Goal: Information Seeking & Learning: Learn about a topic

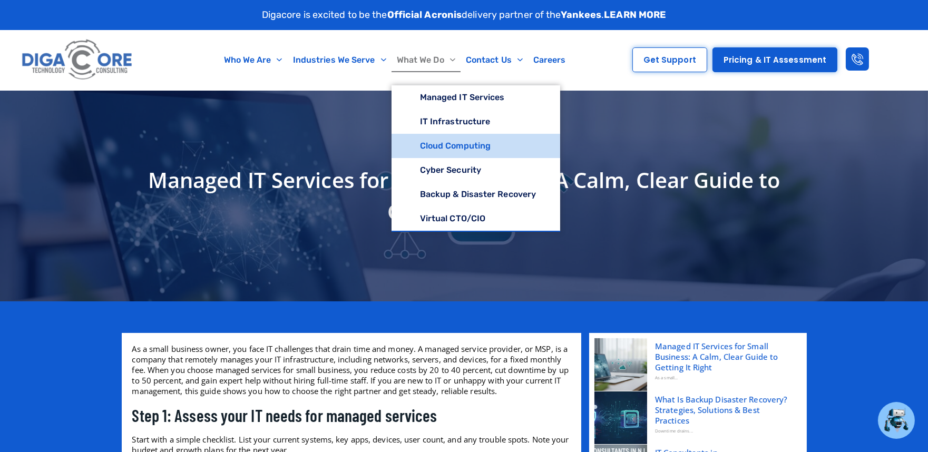
click at [432, 147] on link "Cloud Computing" at bounding box center [475, 146] width 169 height 24
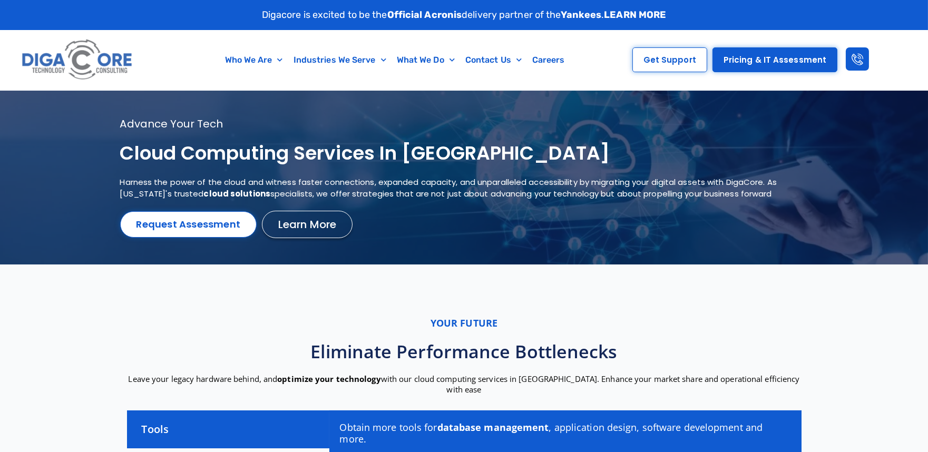
click at [215, 161] on h1 "Cloud Computing services in NJ" at bounding box center [451, 153] width 662 height 25
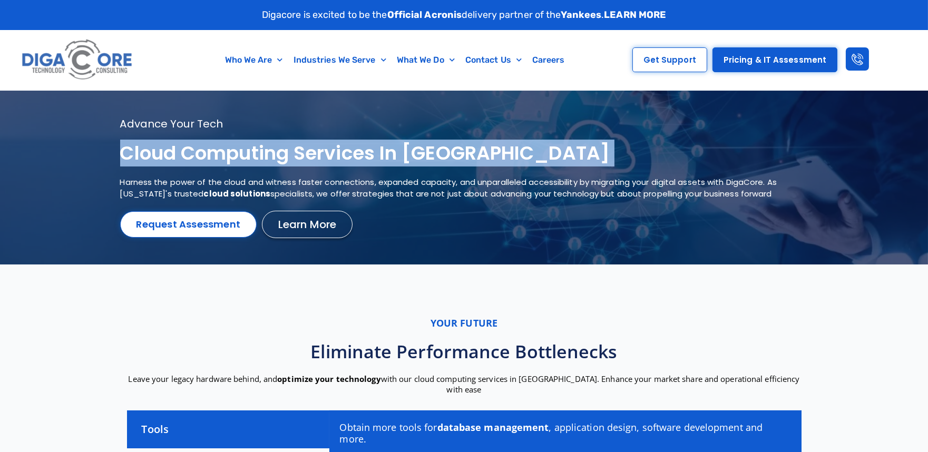
click at [215, 161] on h1 "Cloud Computing services in NJ" at bounding box center [451, 153] width 662 height 25
